Goal: Transaction & Acquisition: Download file/media

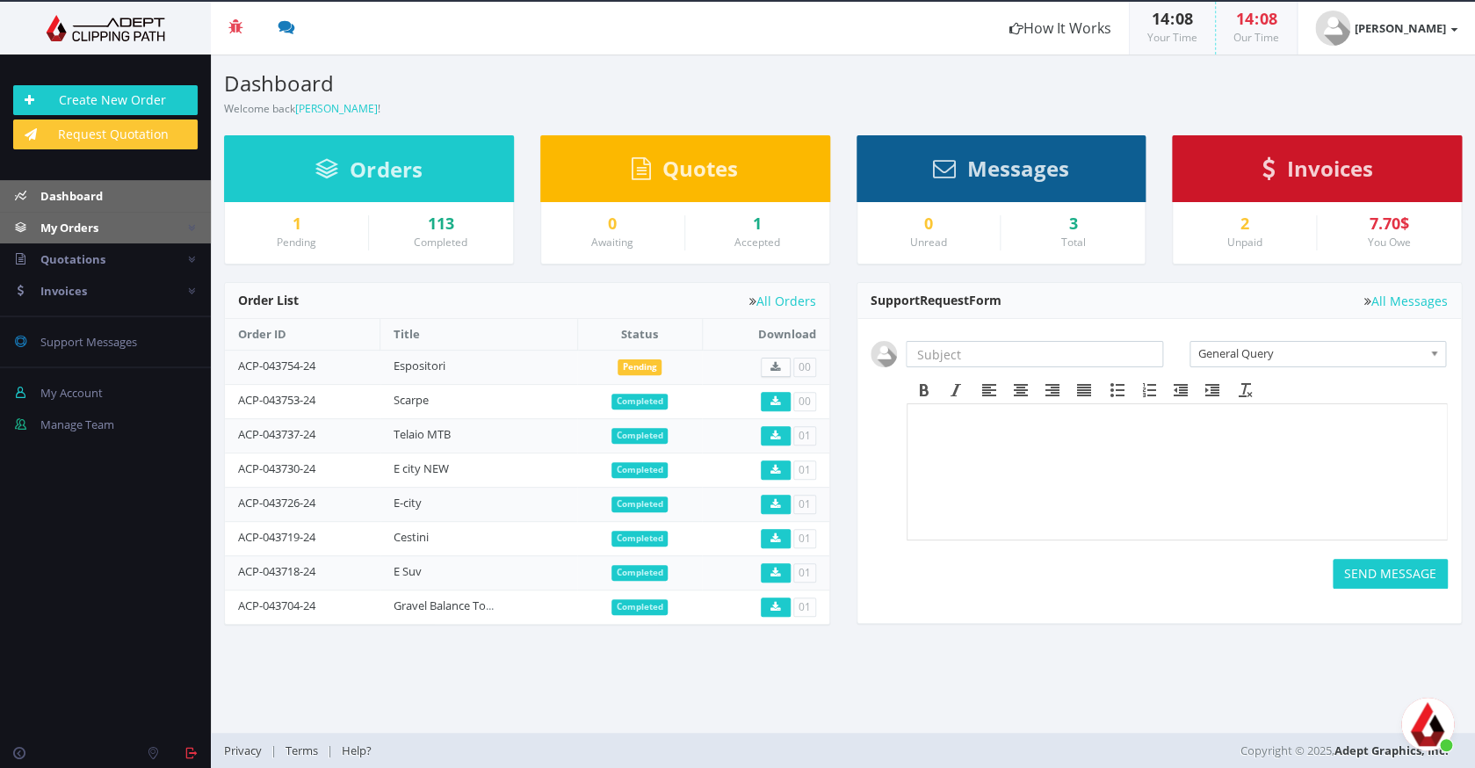
scroll to position [502, 0]
click at [93, 227] on span "My Orders" at bounding box center [69, 228] width 58 height 16
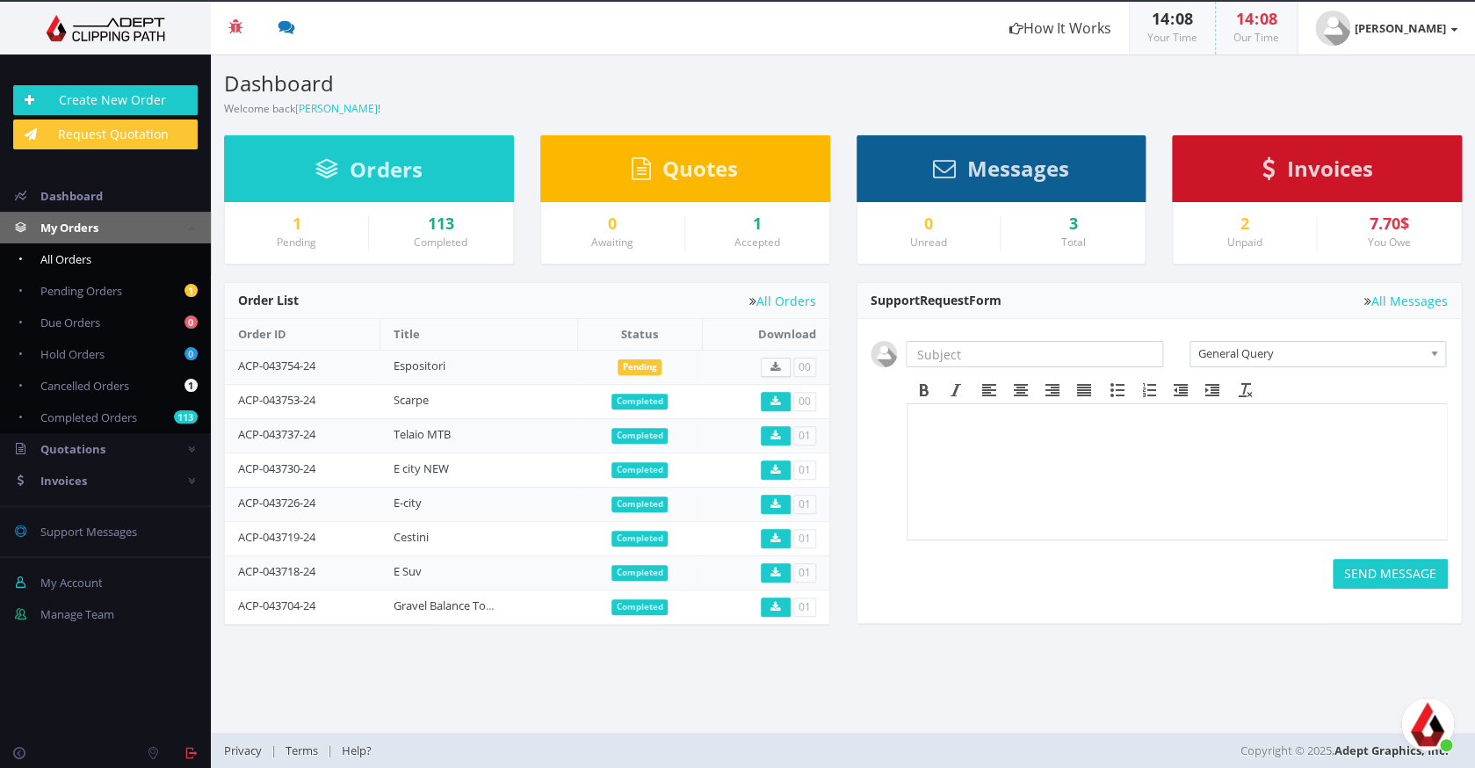
click at [90, 252] on span "All Orders" at bounding box center [65, 259] width 51 height 16
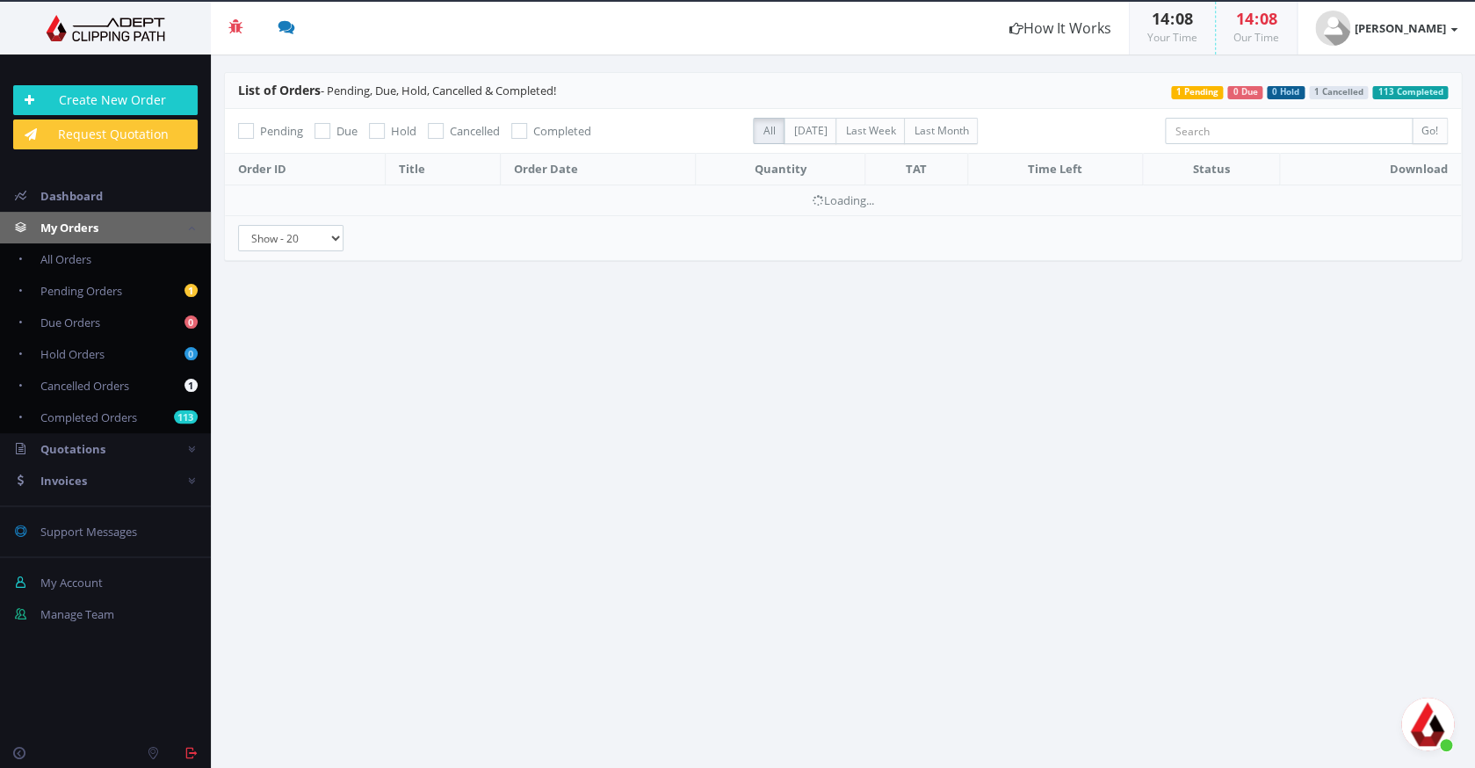
scroll to position [502, 0]
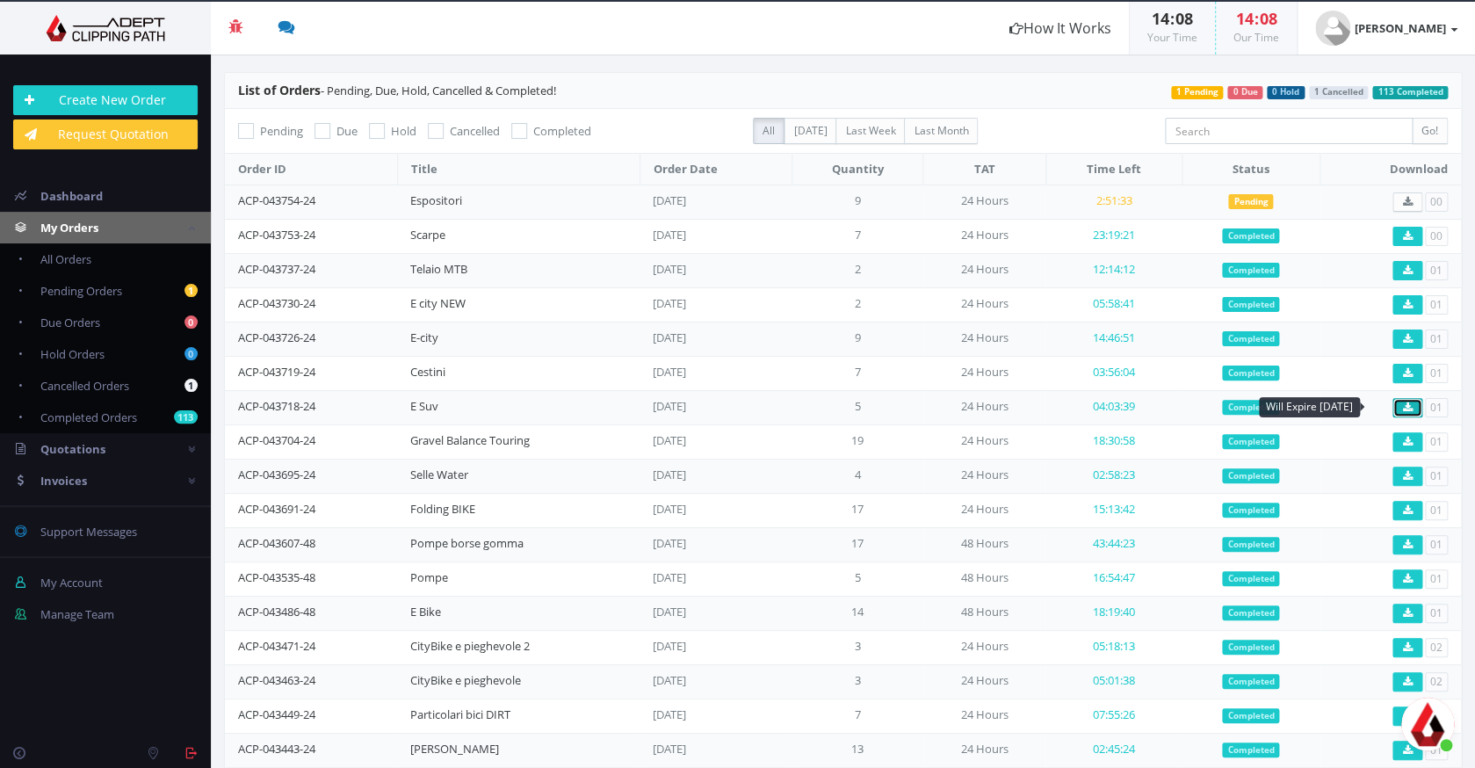
click at [1411, 409] on icon at bounding box center [1408, 407] width 10 height 11
click at [117, 480] on link "Invoices" at bounding box center [105, 481] width 211 height 32
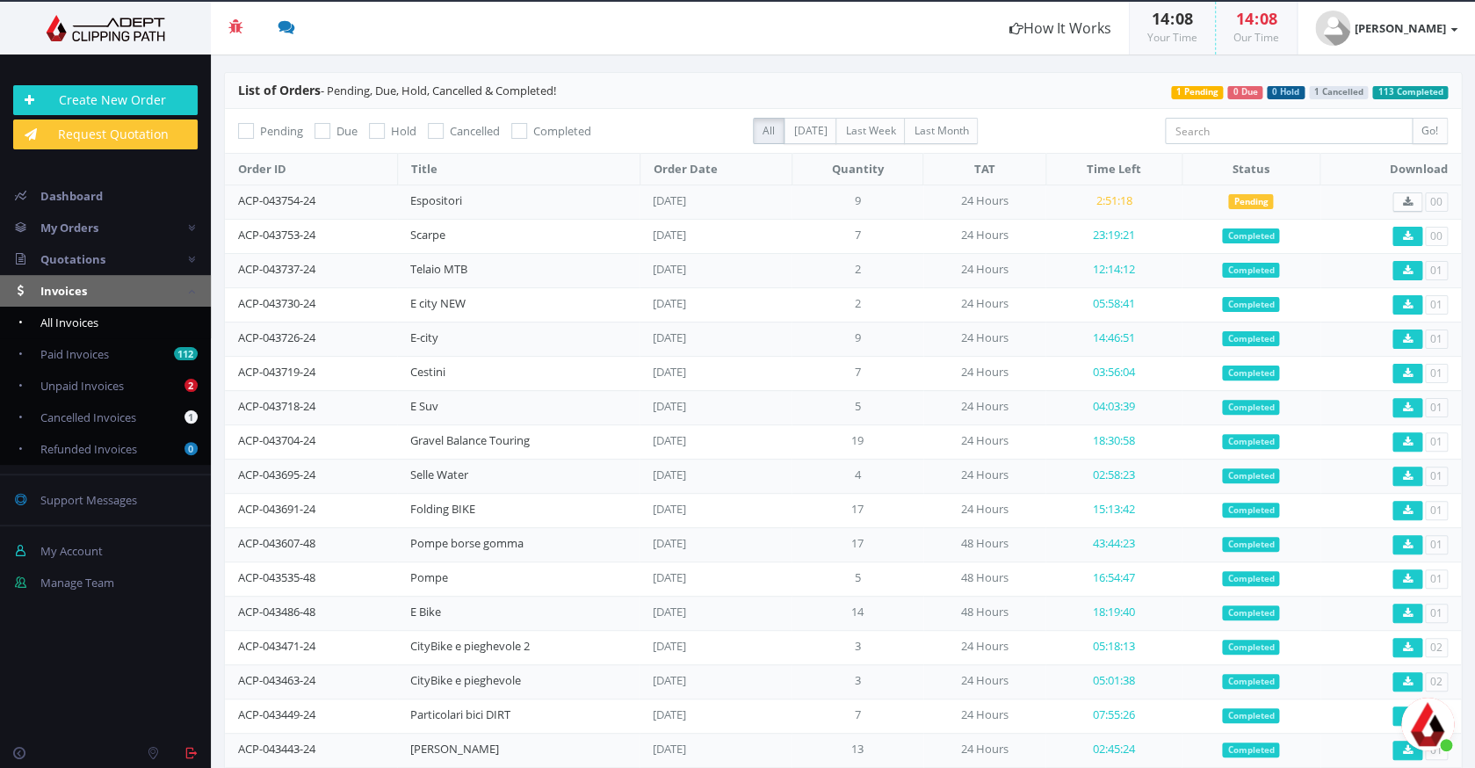
click at [88, 323] on span "All Invoices" at bounding box center [69, 322] width 58 height 16
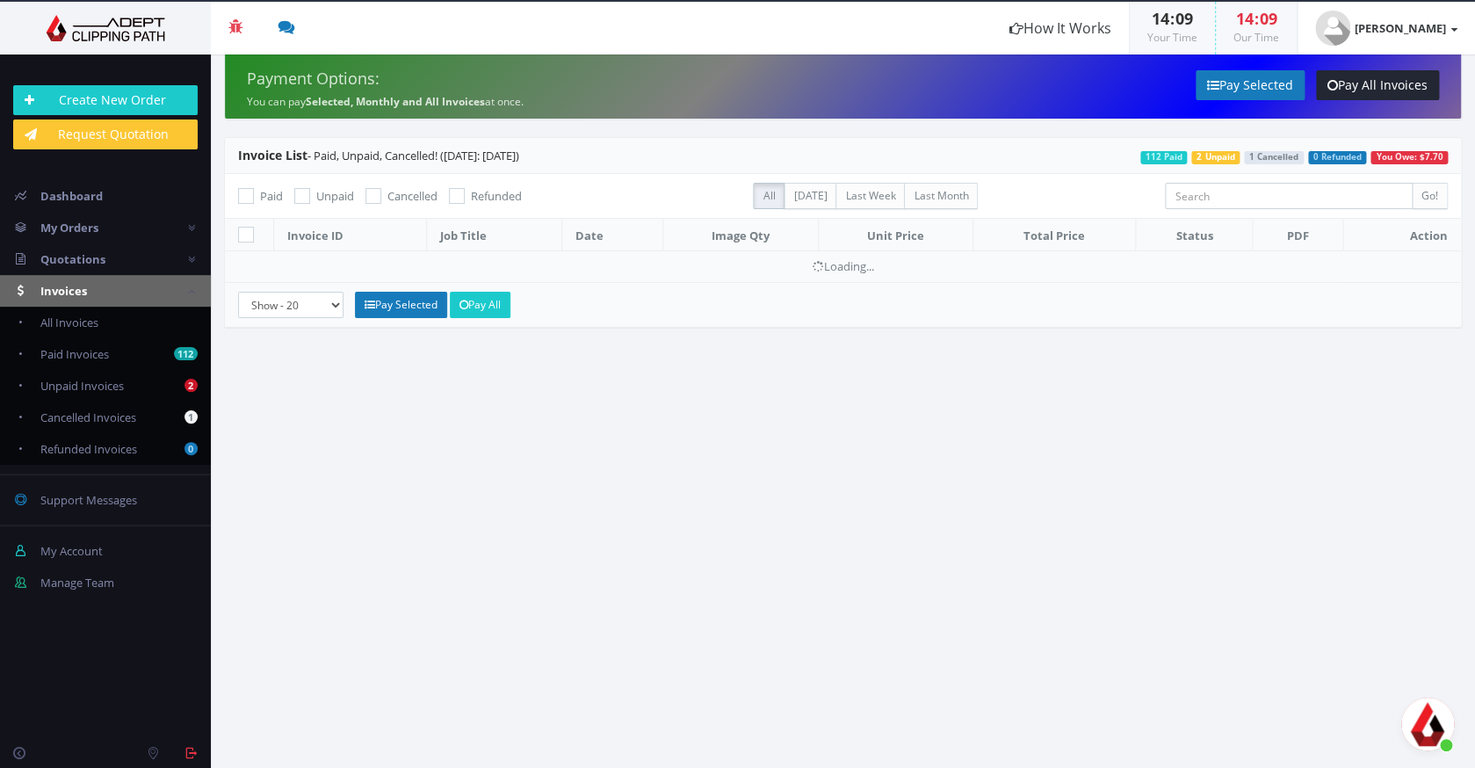
scroll to position [502, 0]
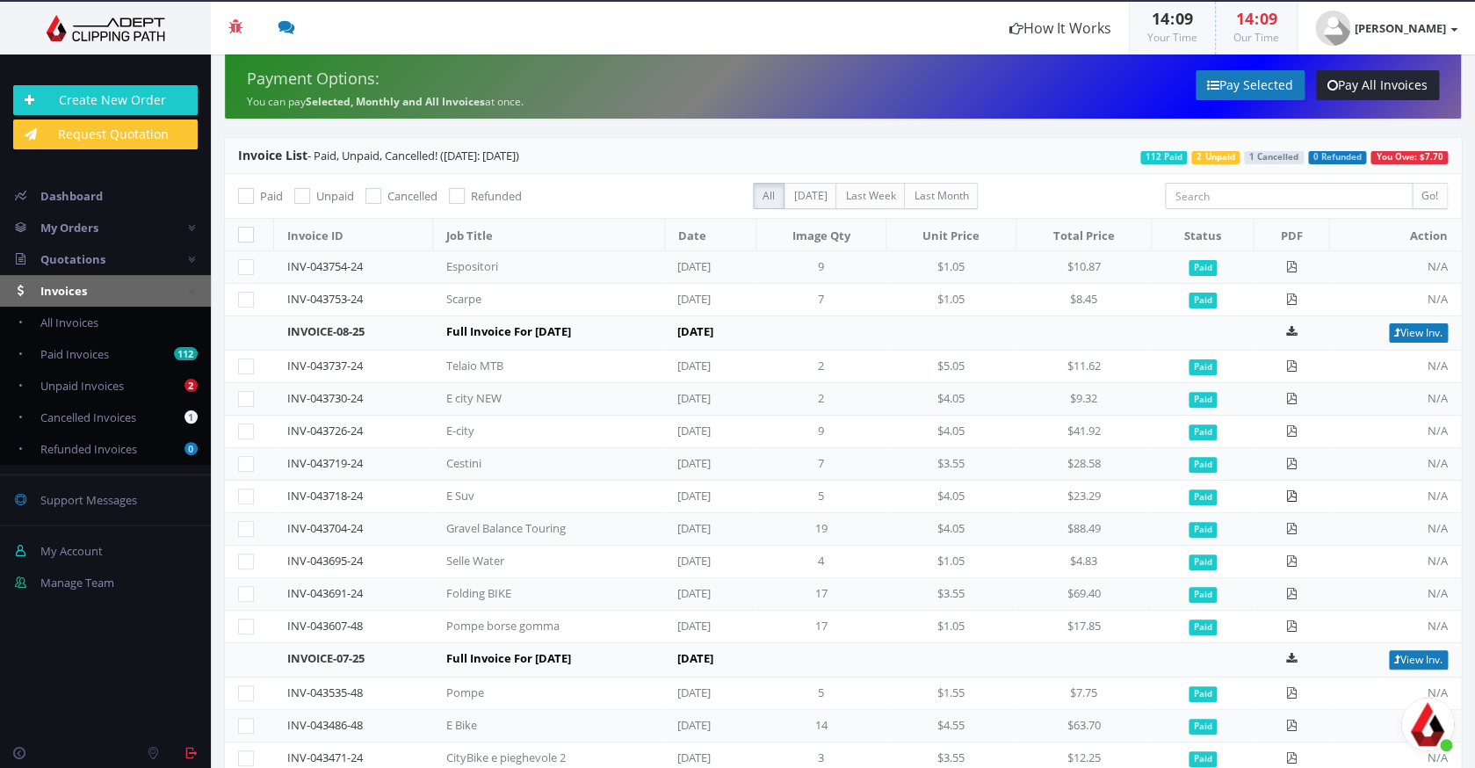
click at [1297, 490] on icon at bounding box center [1290, 495] width 11 height 11
click at [1293, 455] on link at bounding box center [1290, 463] width 11 height 16
click at [1294, 432] on icon at bounding box center [1290, 430] width 11 height 11
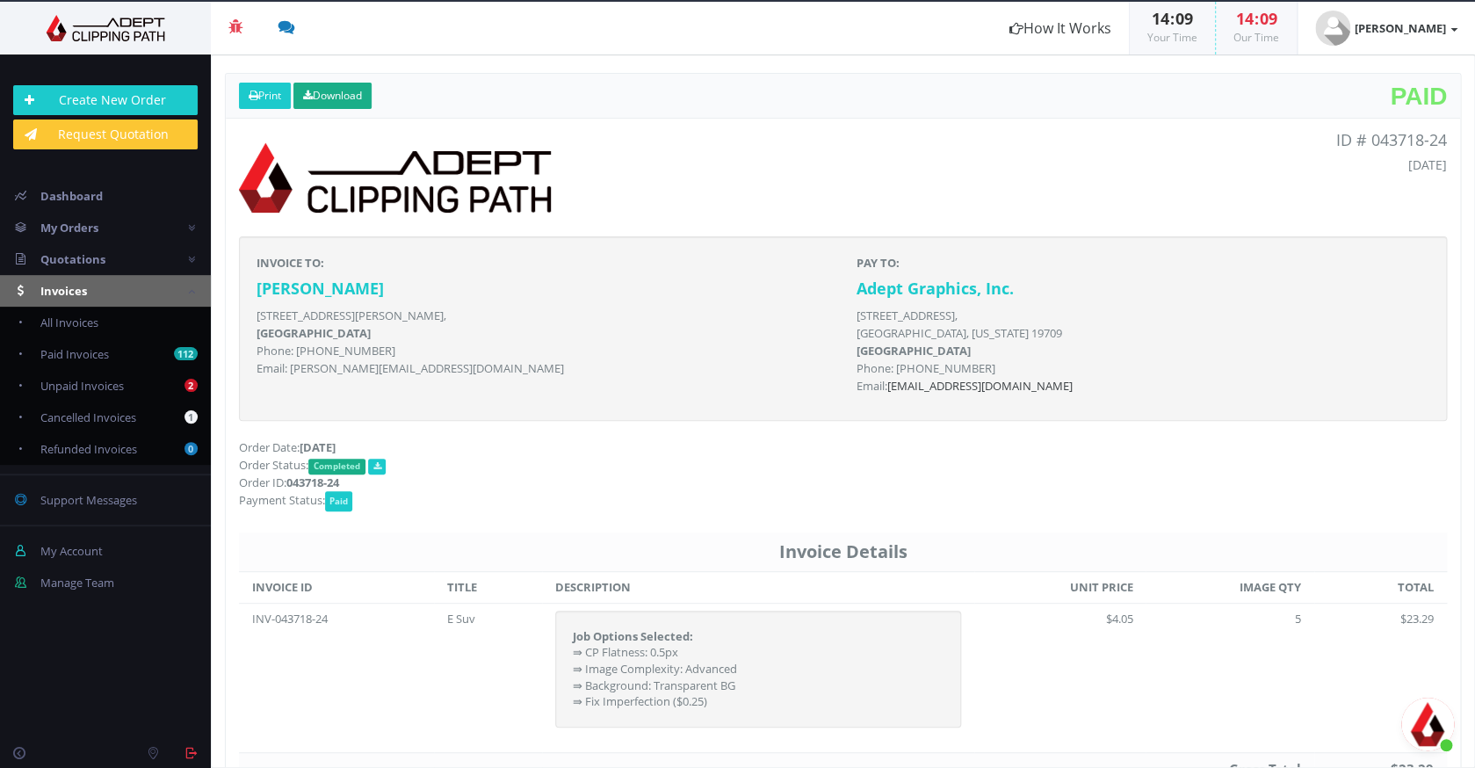
scroll to position [502, 0]
click at [351, 98] on link "Download" at bounding box center [332, 96] width 78 height 26
click at [327, 98] on link "Download" at bounding box center [332, 96] width 78 height 26
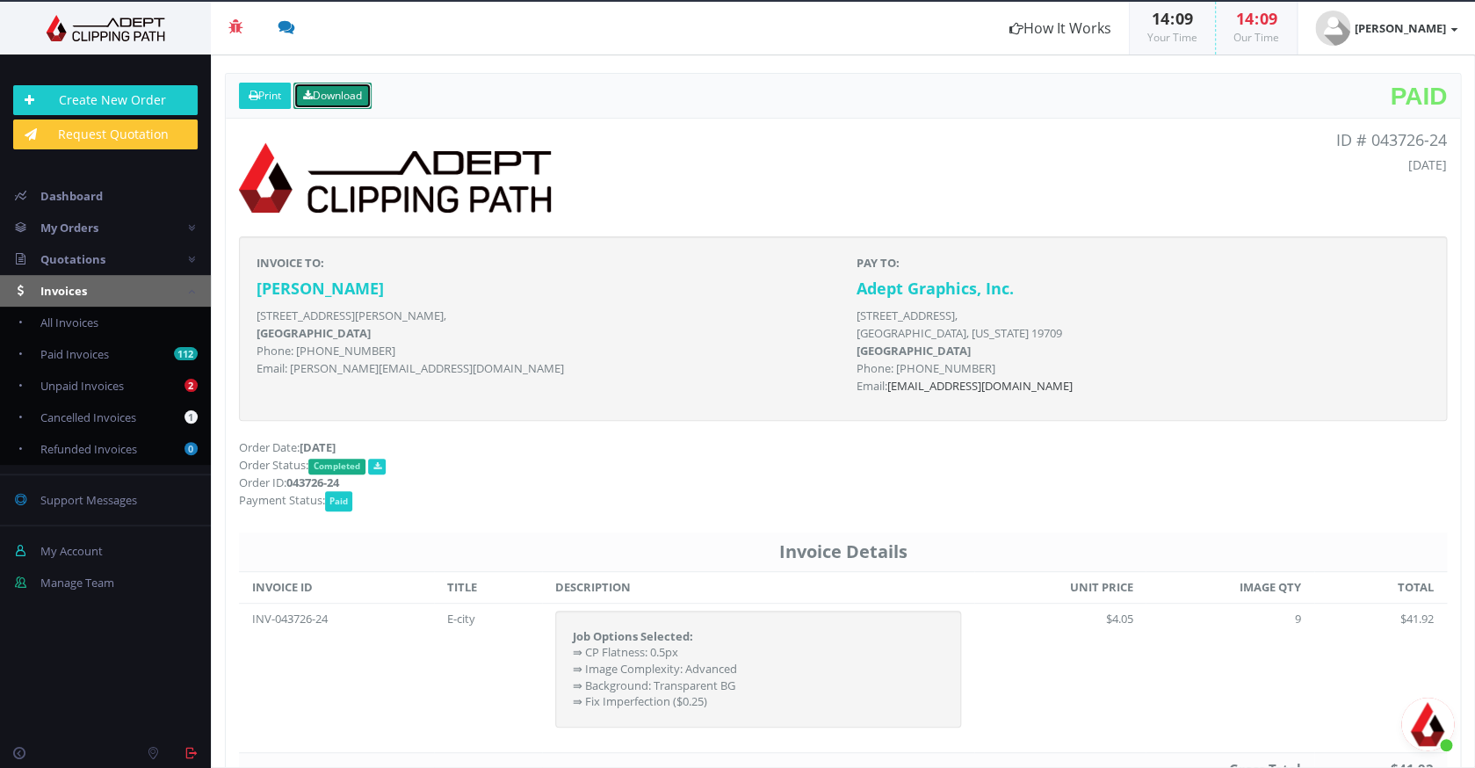
click at [350, 91] on link "Download" at bounding box center [332, 96] width 78 height 26
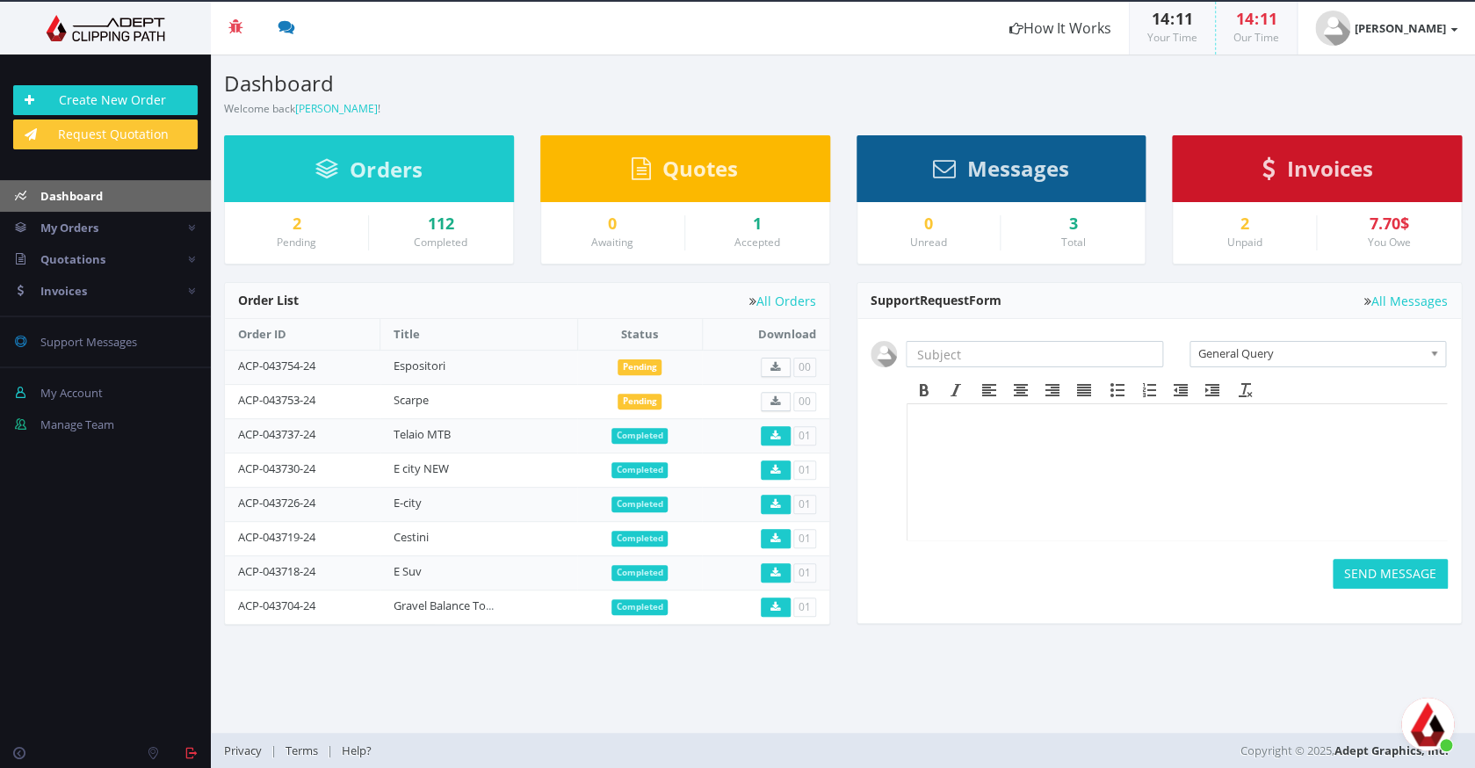
scroll to position [559, 0]
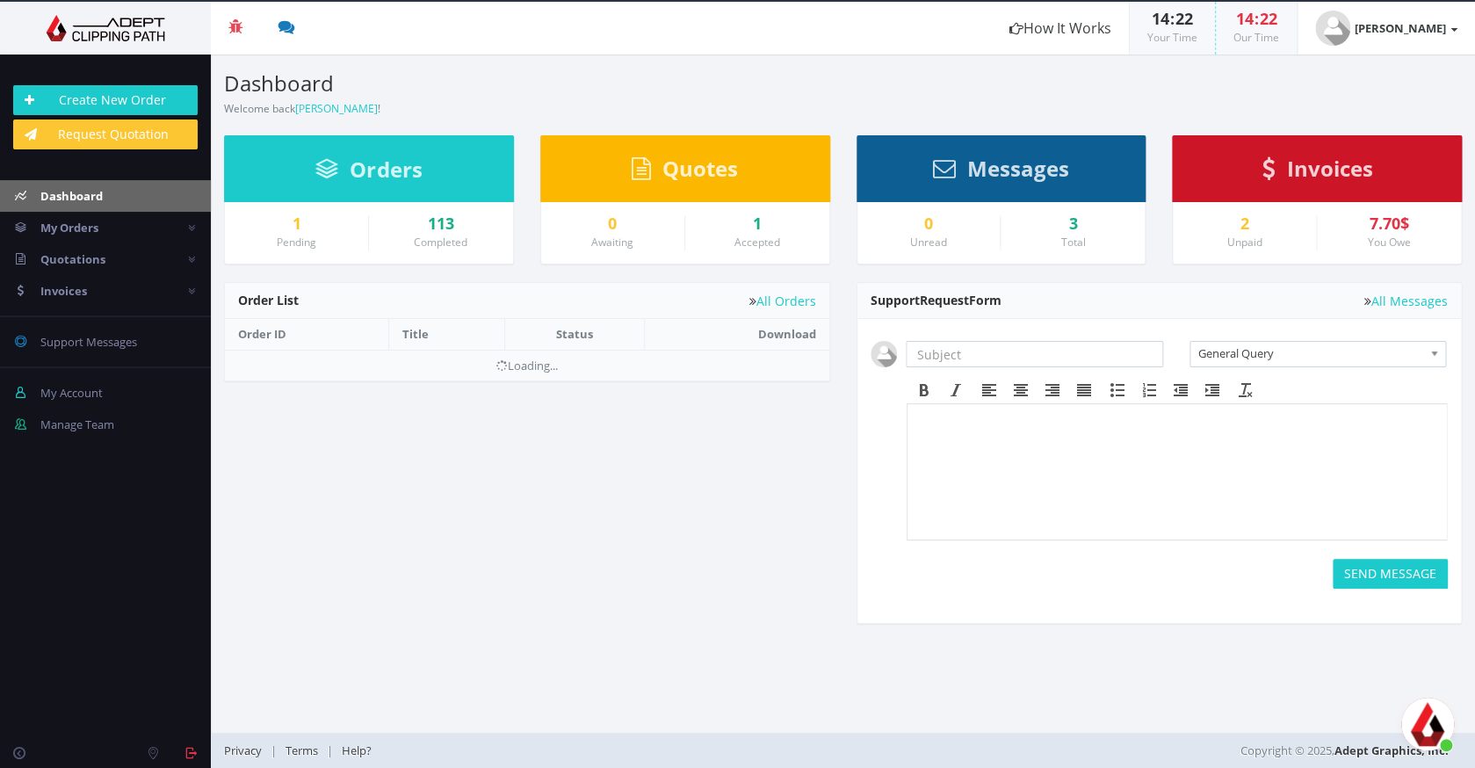
scroll to position [502, 0]
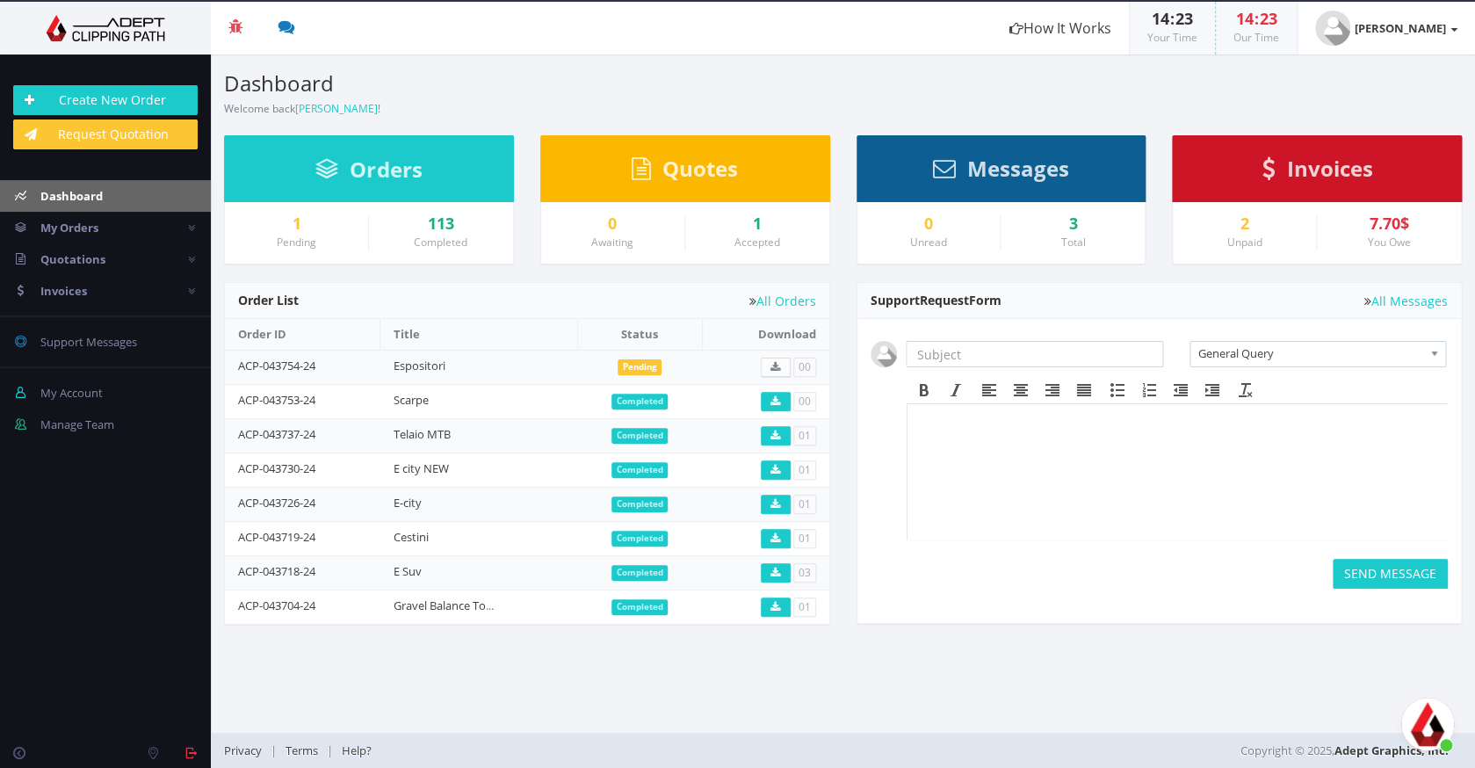
scroll to position [502, 0]
click at [774, 398] on icon at bounding box center [775, 401] width 10 height 11
